Goal: Information Seeking & Learning: Learn about a topic

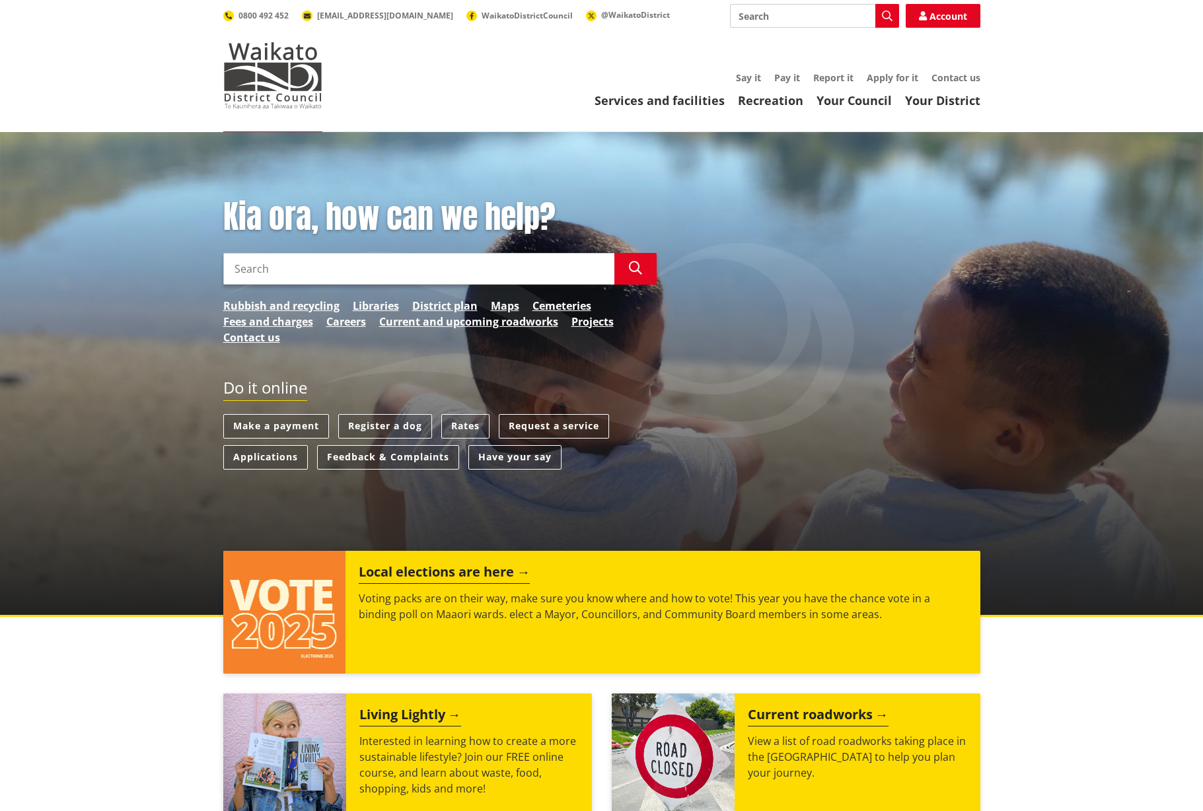
click at [338, 283] on input "Search" at bounding box center [418, 269] width 391 height 32
type input "candidate for mayor"
click at [634, 273] on icon "button" at bounding box center [635, 268] width 13 height 13
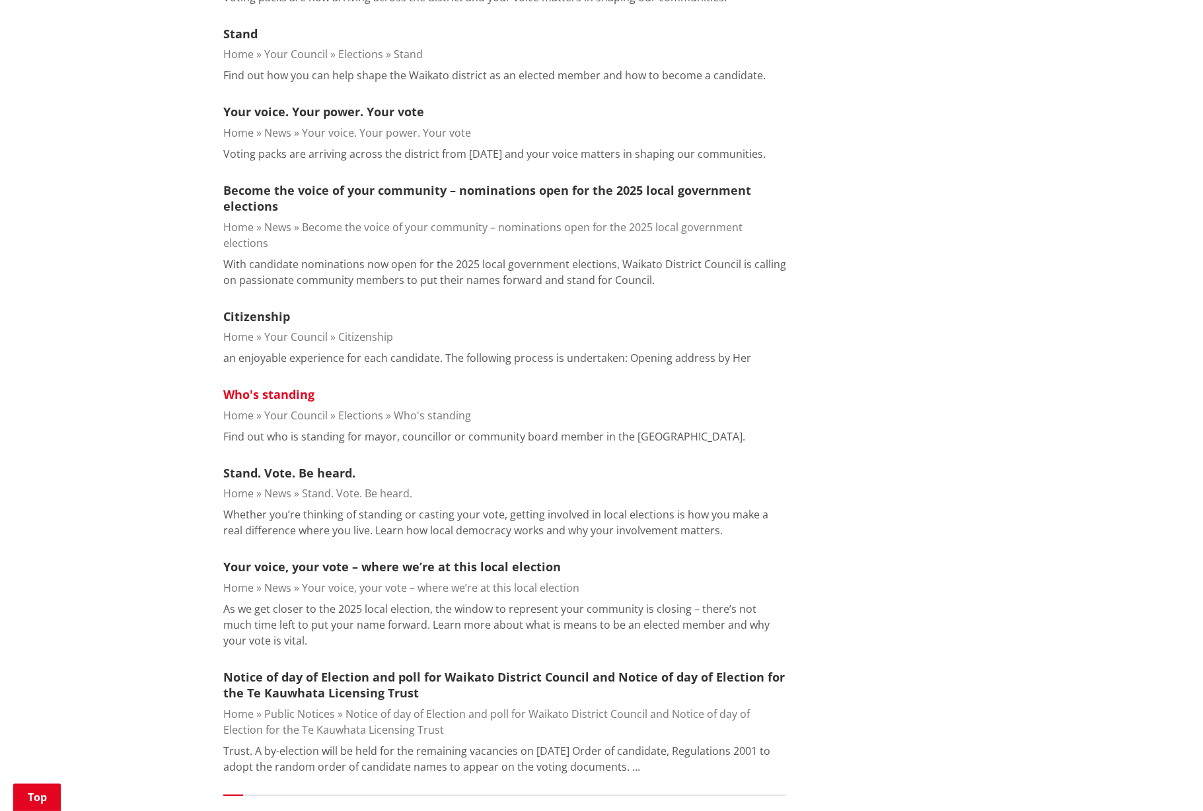
scroll to position [1438, 0]
click at [283, 386] on link "Who's standing" at bounding box center [268, 394] width 91 height 16
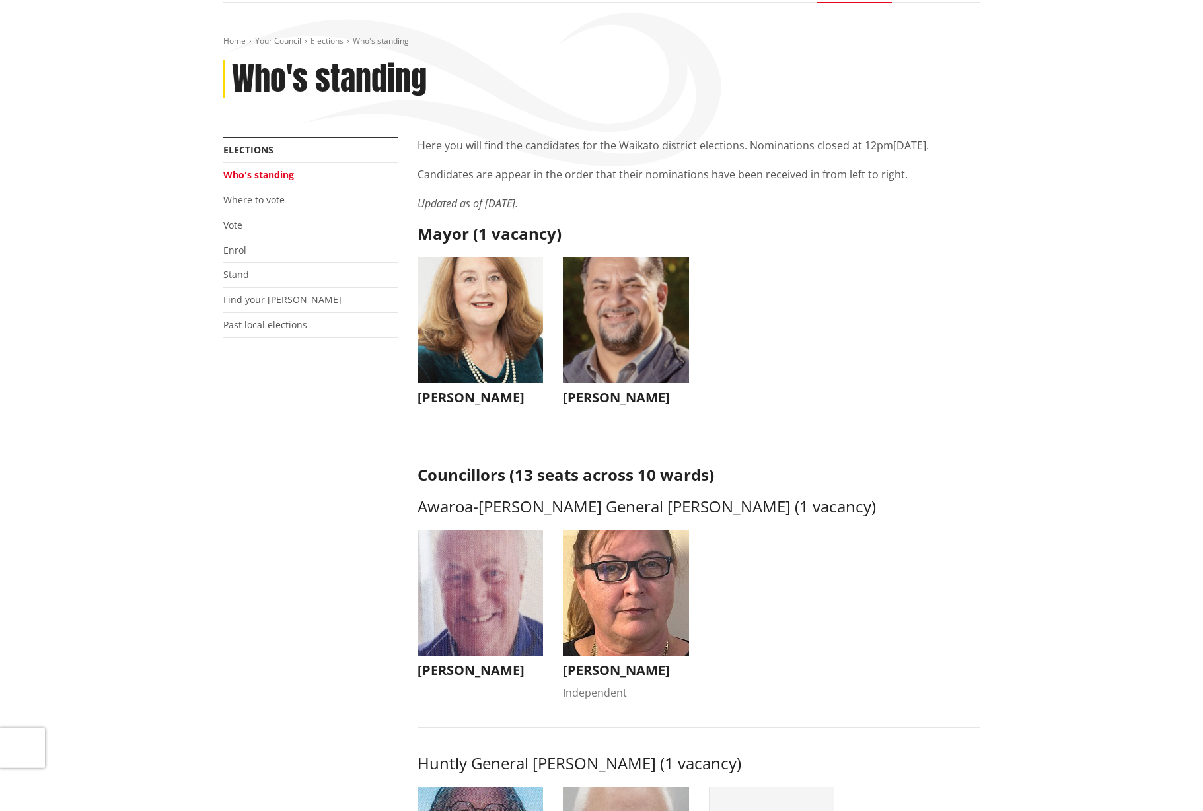
scroll to position [159, 0]
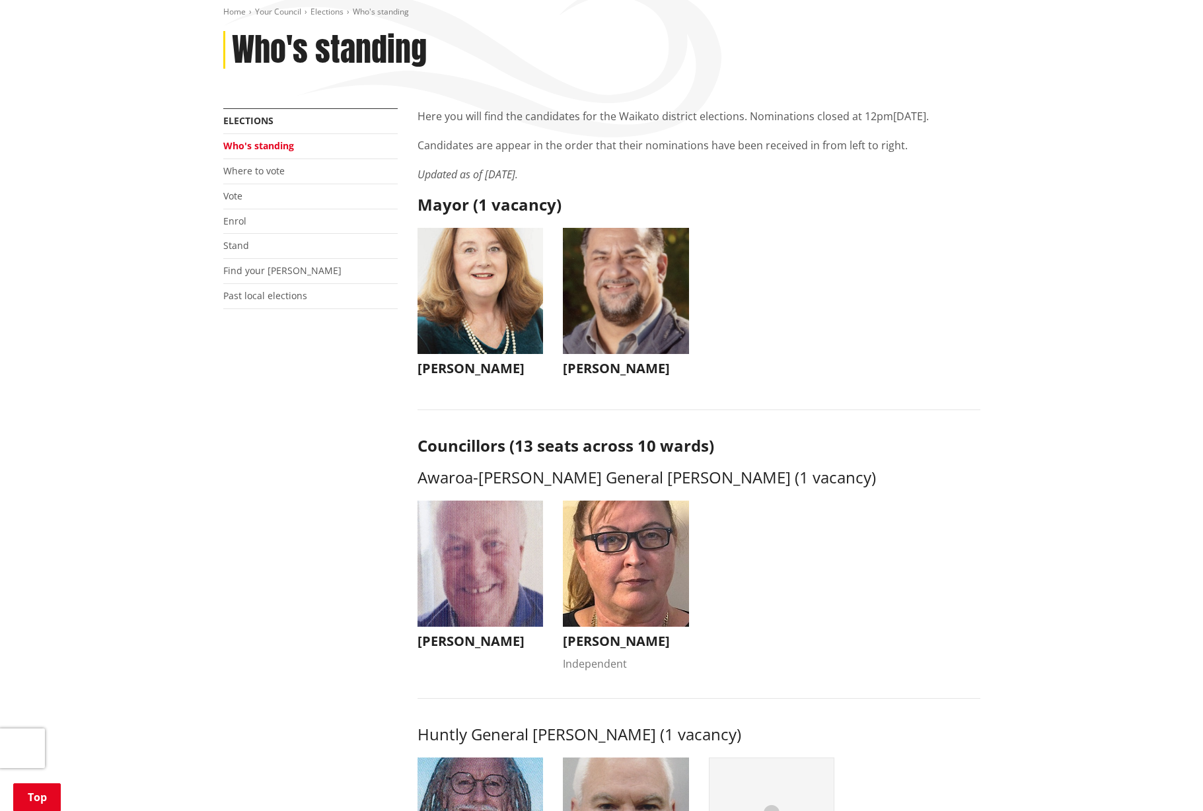
click at [643, 331] on img "button" at bounding box center [626, 291] width 126 height 126
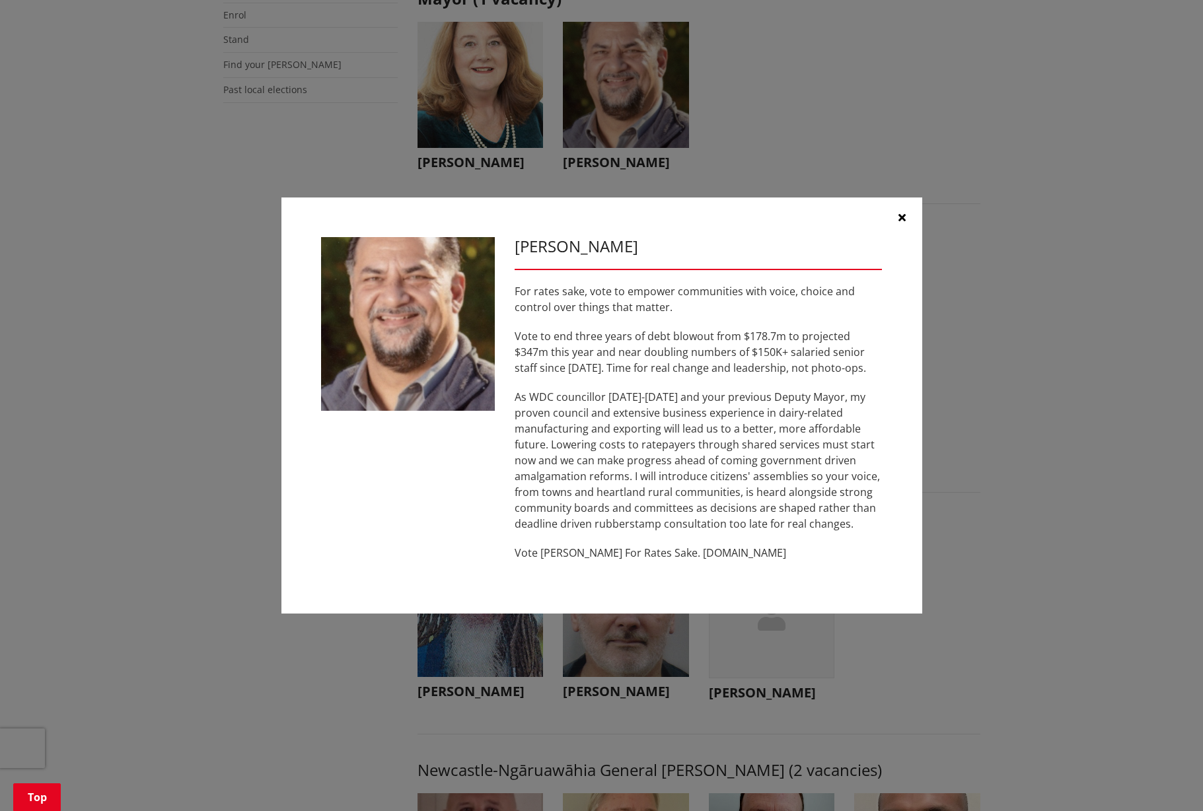
scroll to position [366, 0]
click at [900, 223] on icon "button" at bounding box center [901, 217] width 7 height 11
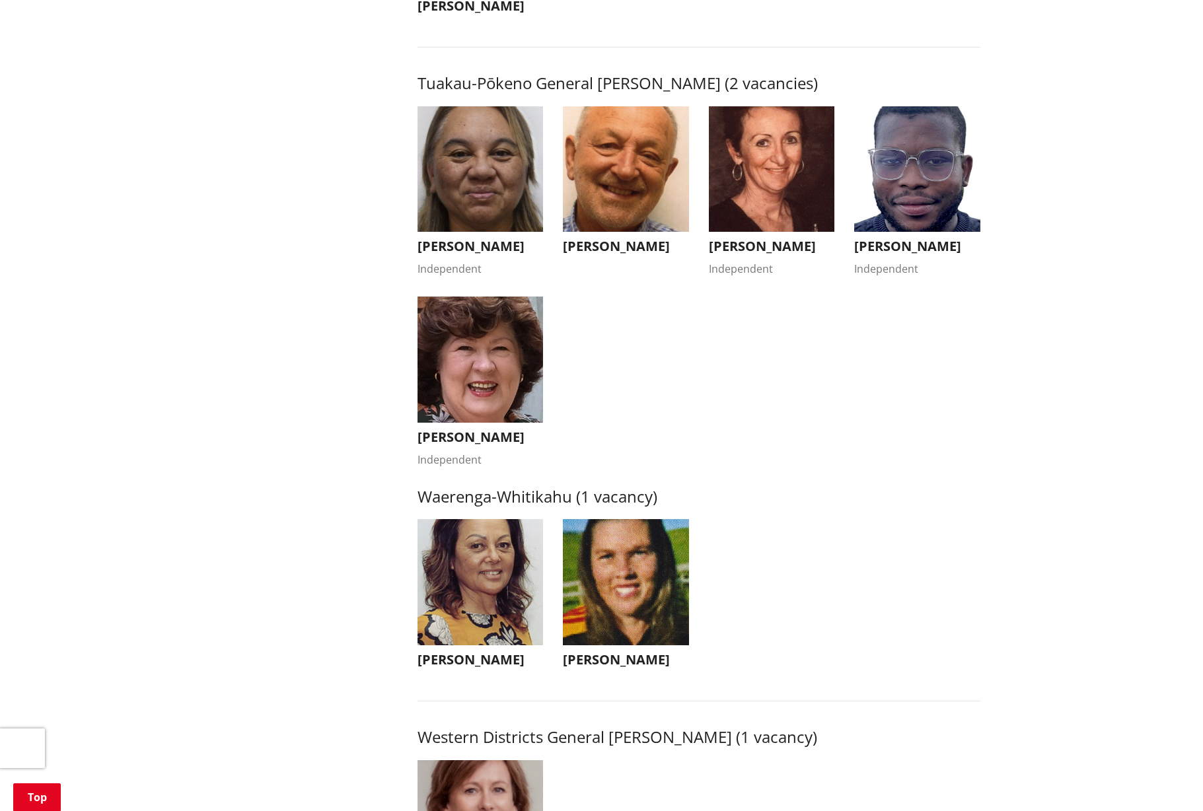
scroll to position [2285, 0]
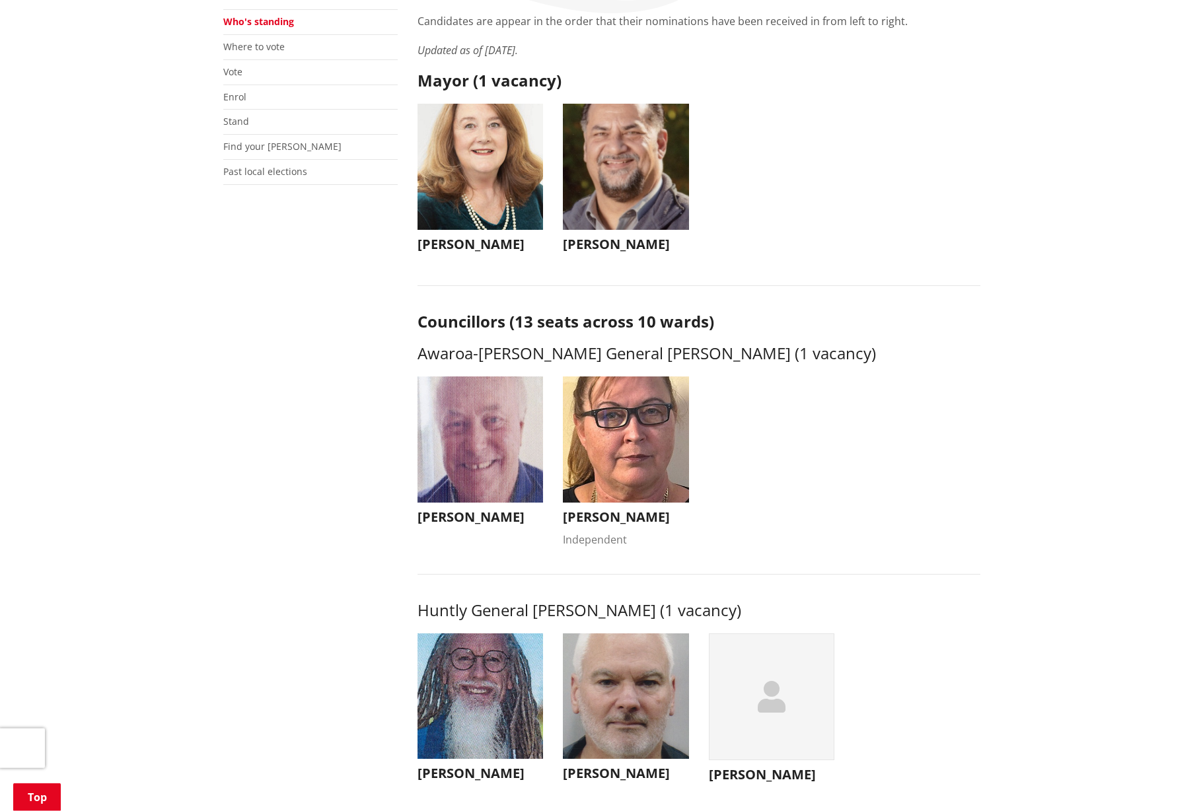
scroll to position [284, 0]
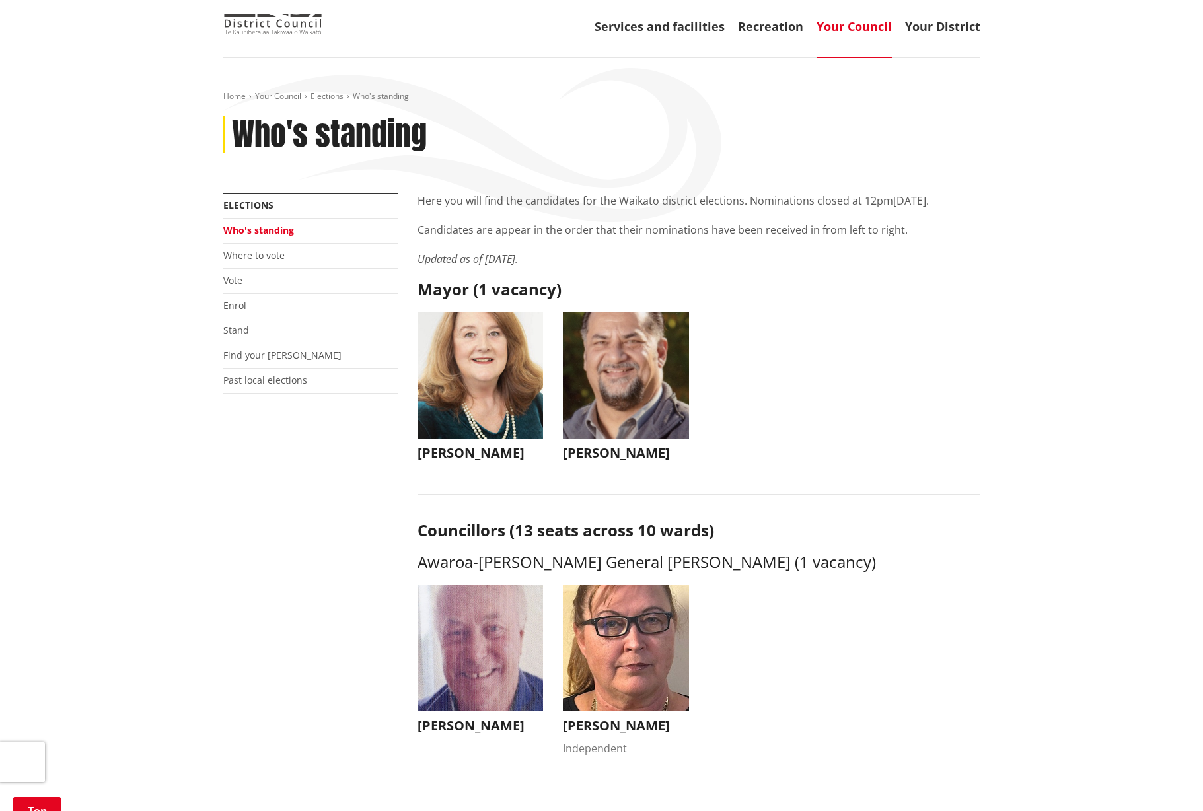
scroll to position [0, 0]
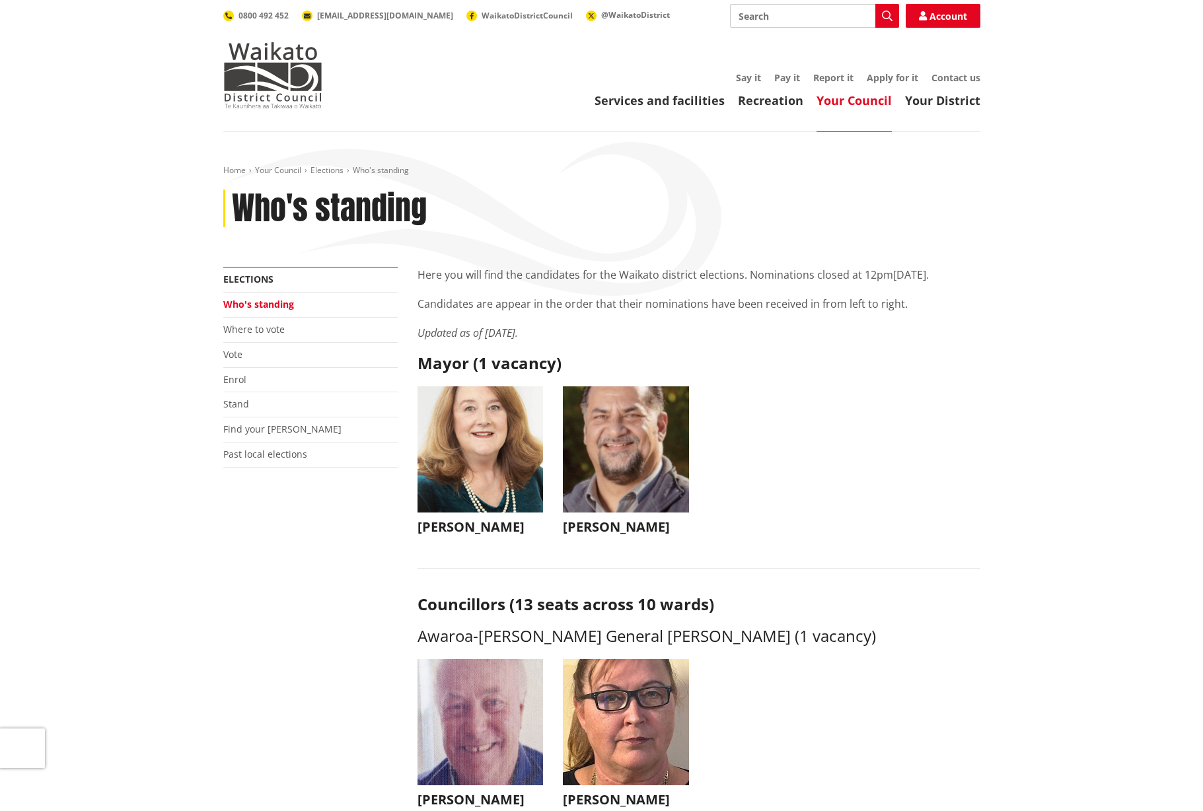
click at [789, 26] on input "Search" at bounding box center [814, 16] width 169 height 24
type input "councillors"
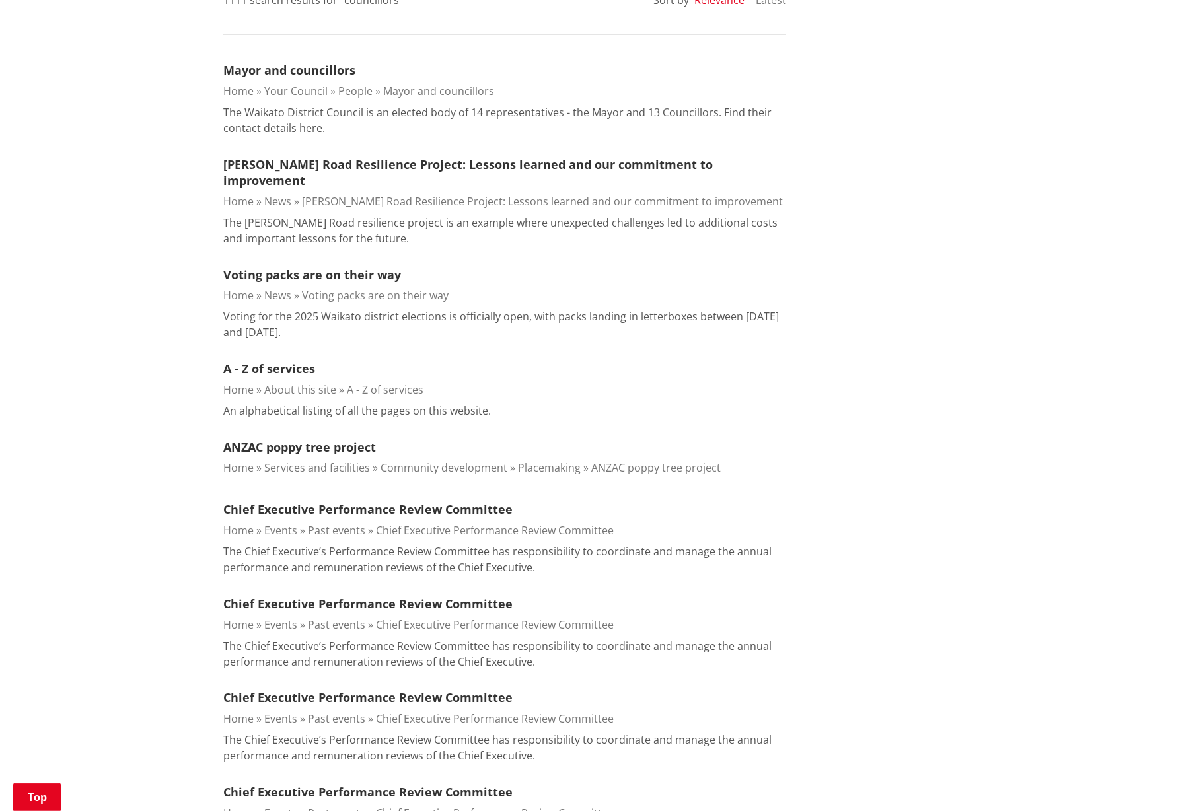
scroll to position [335, 0]
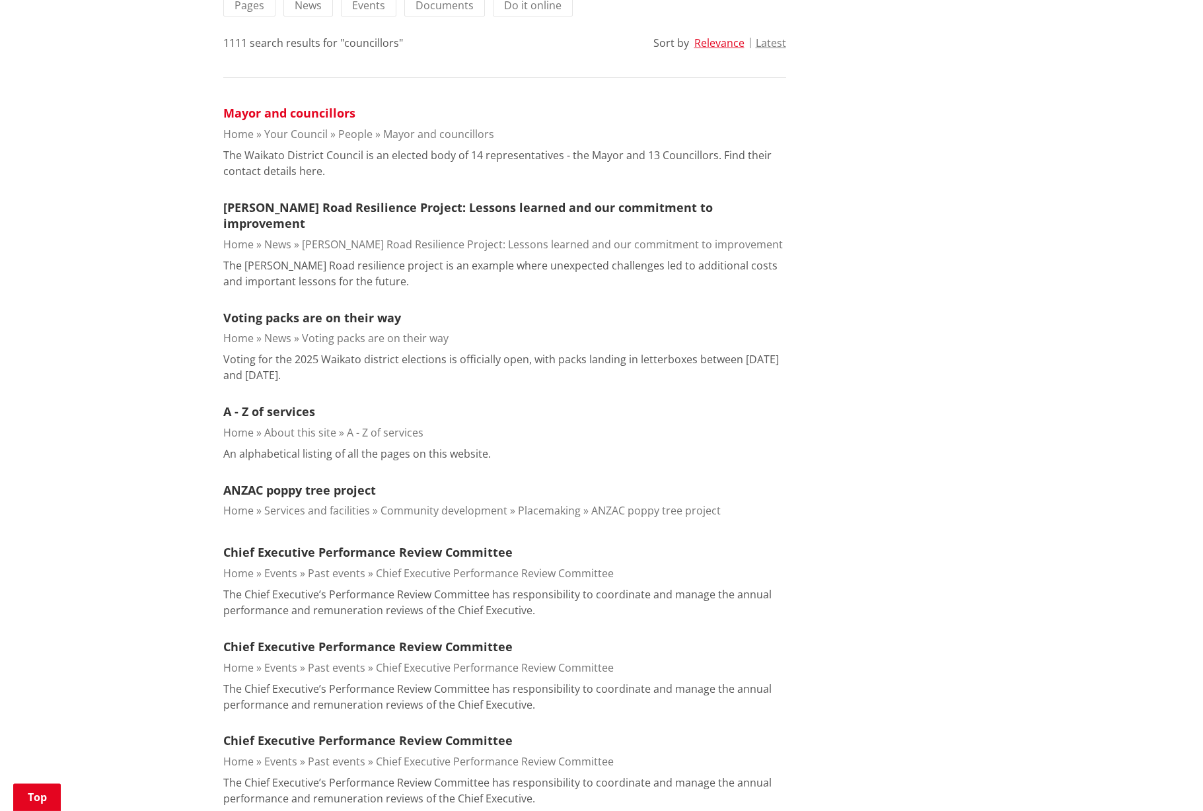
click at [295, 120] on link "Mayor and councillors" at bounding box center [289, 113] width 132 height 16
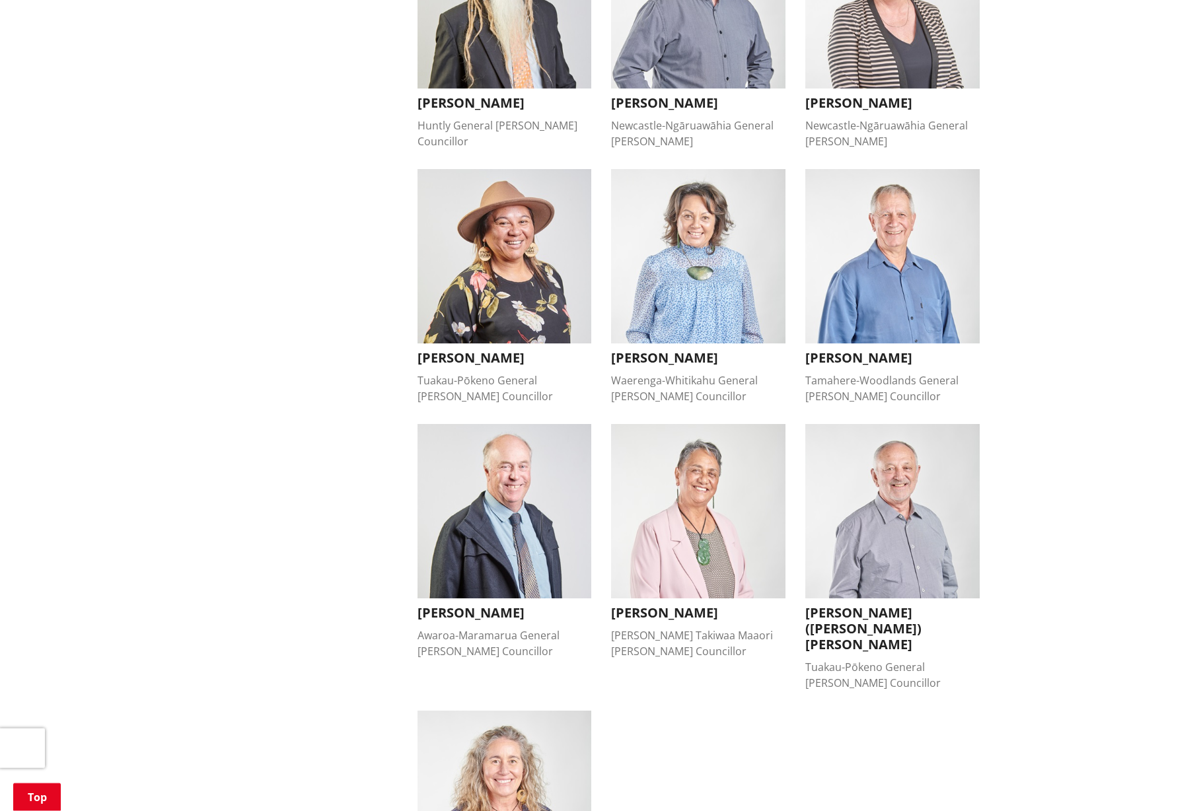
scroll to position [736, 0]
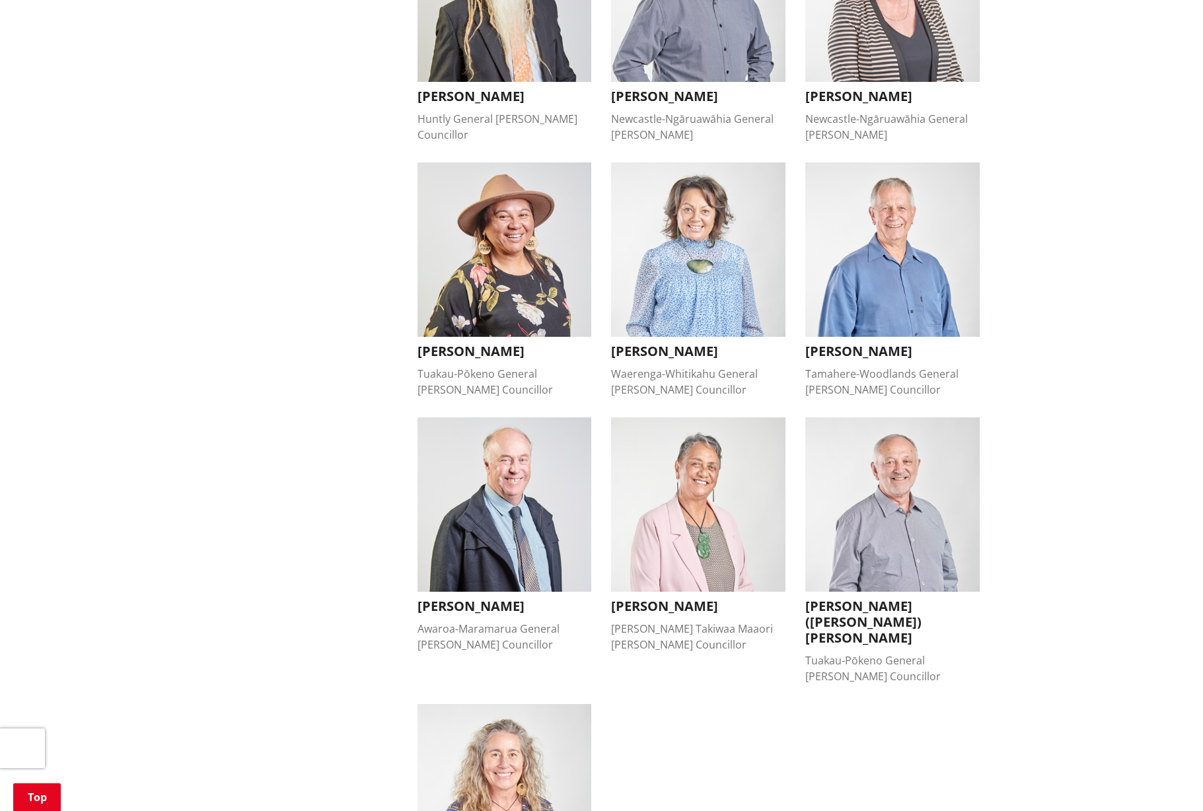
click at [640, 665] on ul "Jacqui Church Mayor Jacqui Church Mayor jacqui.church@waidc.govt.nz 021 869 976…" at bounding box center [699, 298] width 583 height 1322
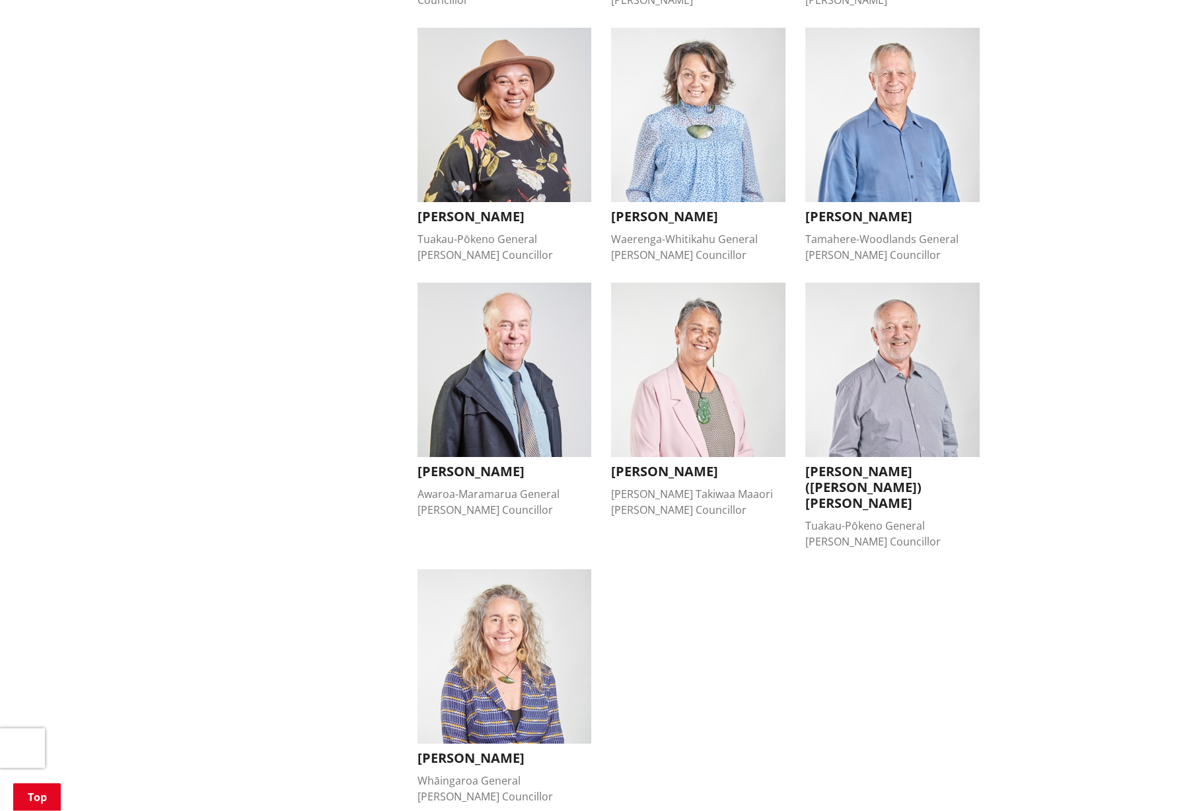
scroll to position [871, 0]
click at [667, 705] on ul "Jacqui Church Mayor Jacqui Church Mayor jacqui.church@waidc.govt.nz 021 869 976…" at bounding box center [699, 162] width 583 height 1322
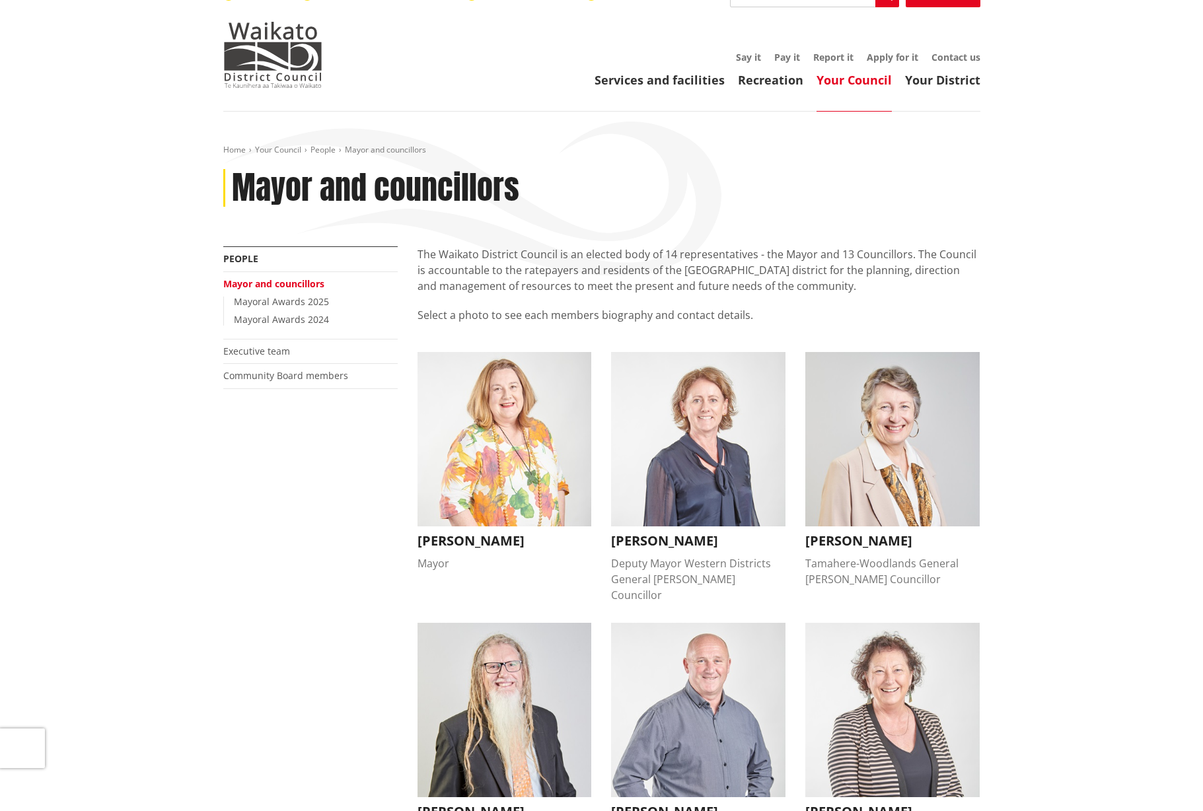
scroll to position [20, 0]
click at [326, 382] on link "Community Board members" at bounding box center [285, 376] width 125 height 13
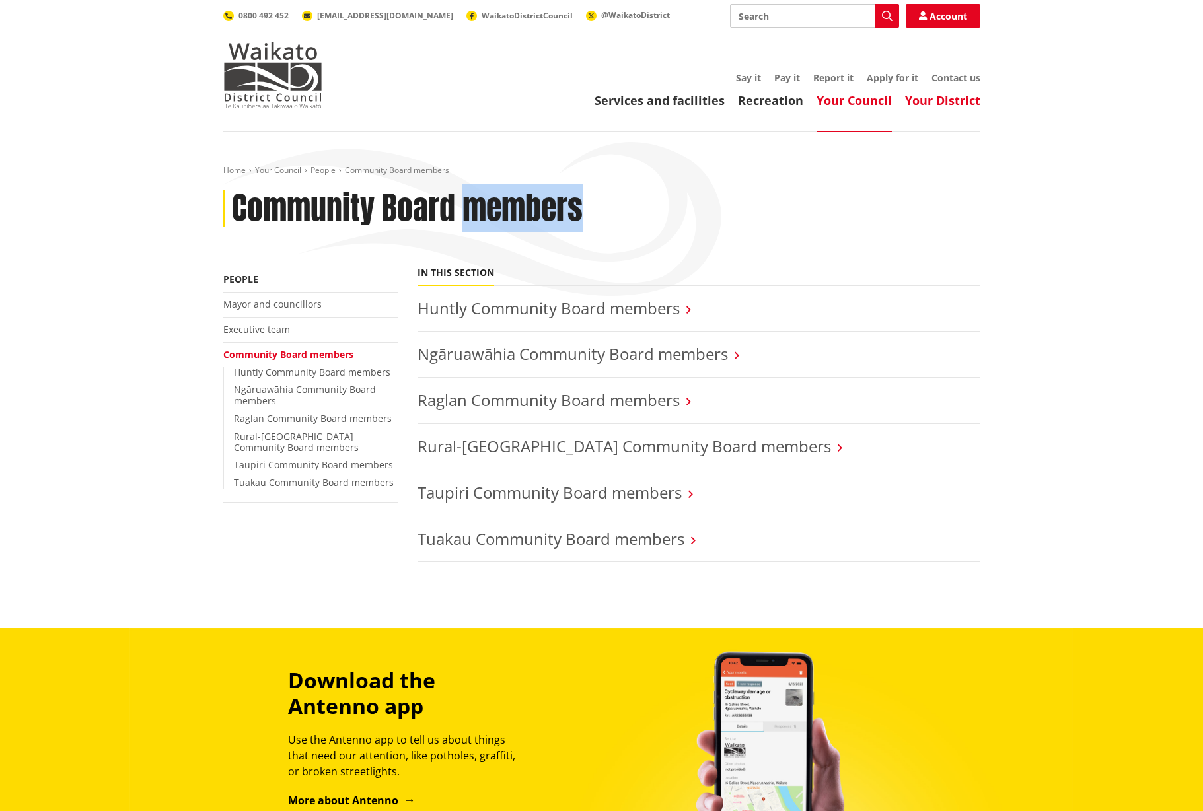
click at [954, 104] on link "Your District" at bounding box center [942, 100] width 75 height 16
